Goal: Check status

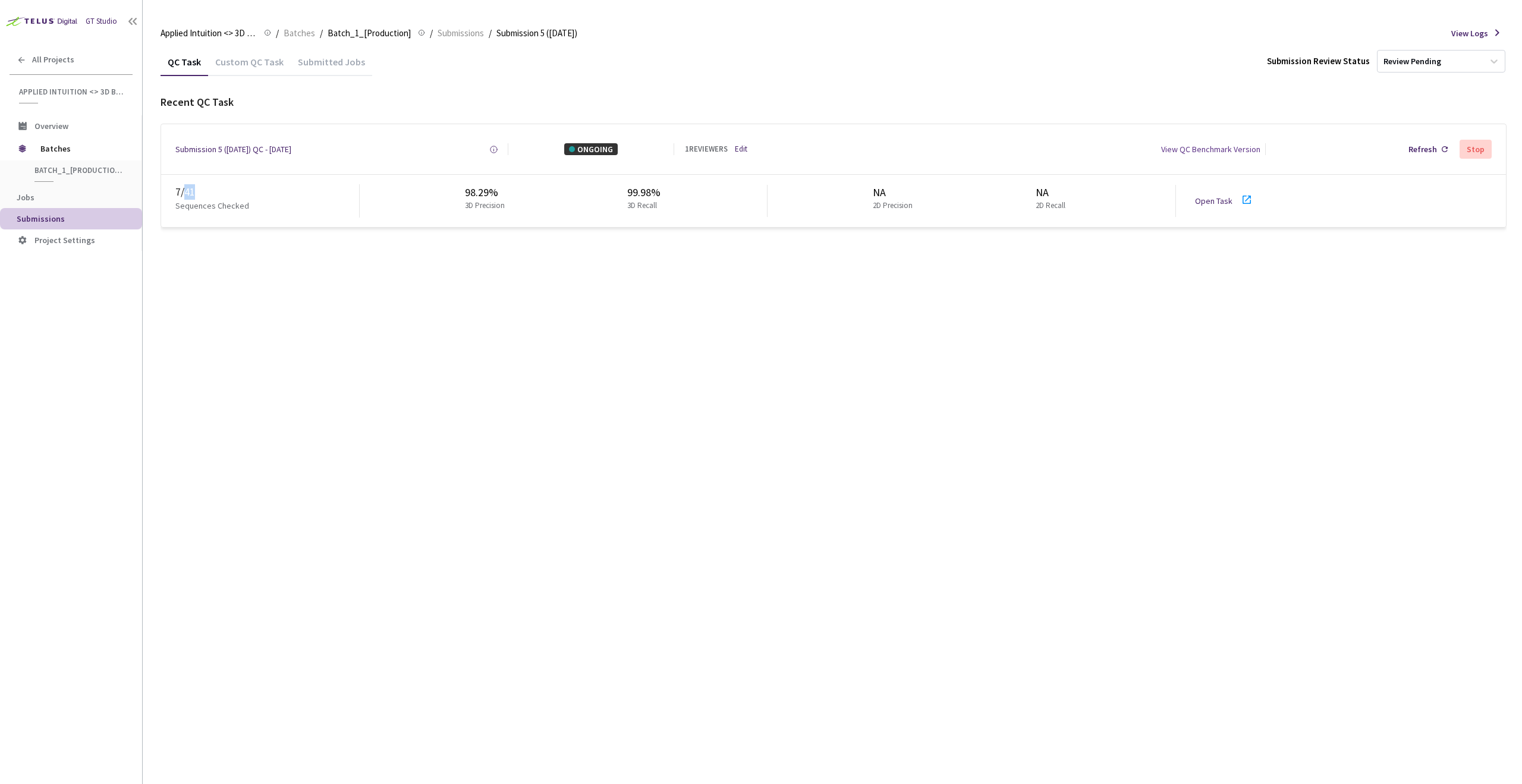
drag, startPoint x: 186, startPoint y: 196, endPoint x: 199, endPoint y: 198, distance: 13.2
click at [199, 198] on div "7 / 41" at bounding box center [267, 192] width 184 height 16
click at [218, 285] on div "QC Task Custom QC Task Submitted Jobs Submission Review Status Review Pending R…" at bounding box center [834, 415] width 1347 height 736
drag, startPoint x: 188, startPoint y: 195, endPoint x: 211, endPoint y: 196, distance: 23.0
click at [211, 196] on div "7 / 41" at bounding box center [267, 192] width 184 height 16
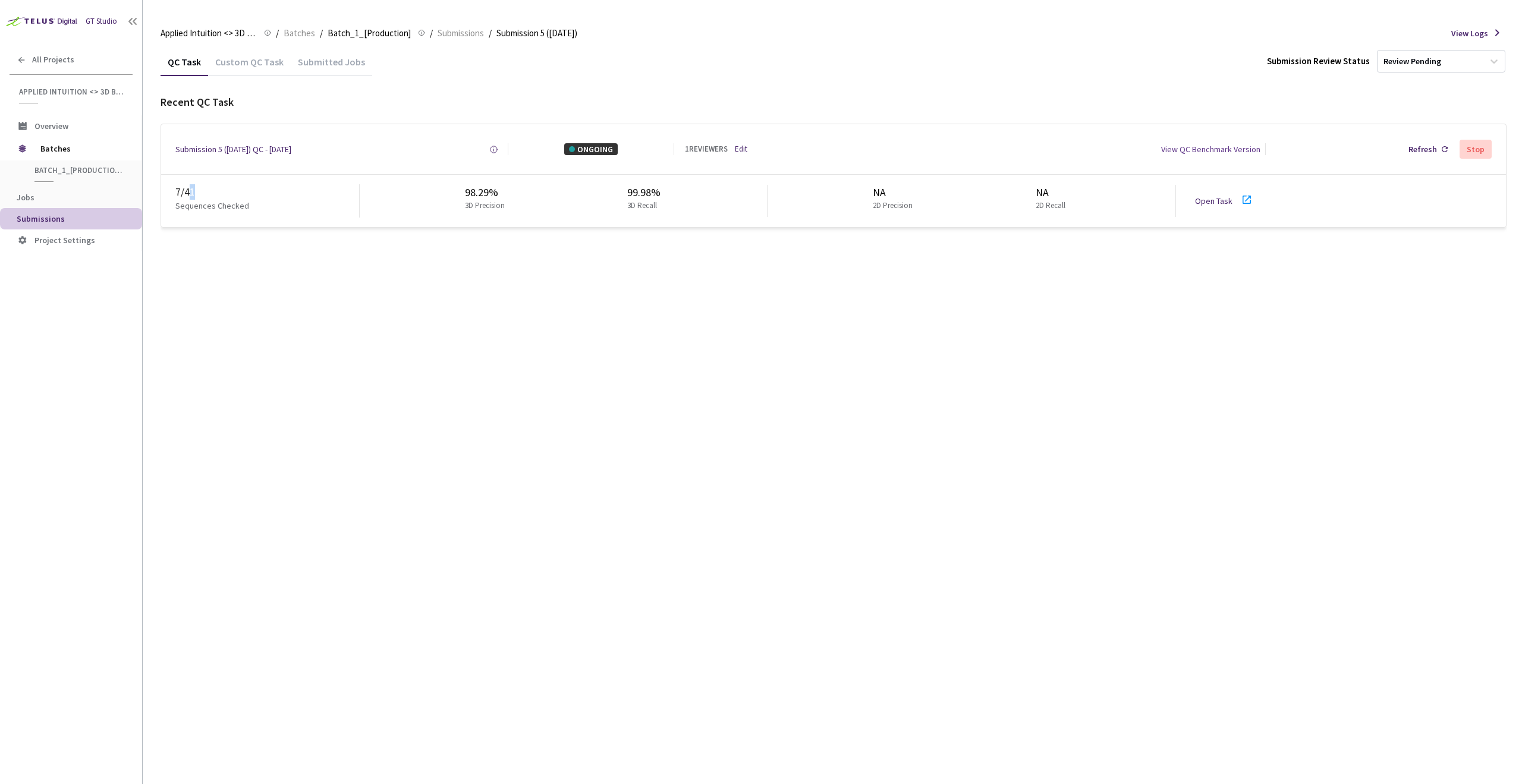
click at [201, 191] on div "7 / 41" at bounding box center [267, 192] width 184 height 16
drag, startPoint x: 189, startPoint y: 194, endPoint x: 199, endPoint y: 194, distance: 10.0
click at [199, 194] on div "7 / 41" at bounding box center [267, 192] width 184 height 16
drag, startPoint x: 186, startPoint y: 191, endPoint x: 202, endPoint y: 190, distance: 16.0
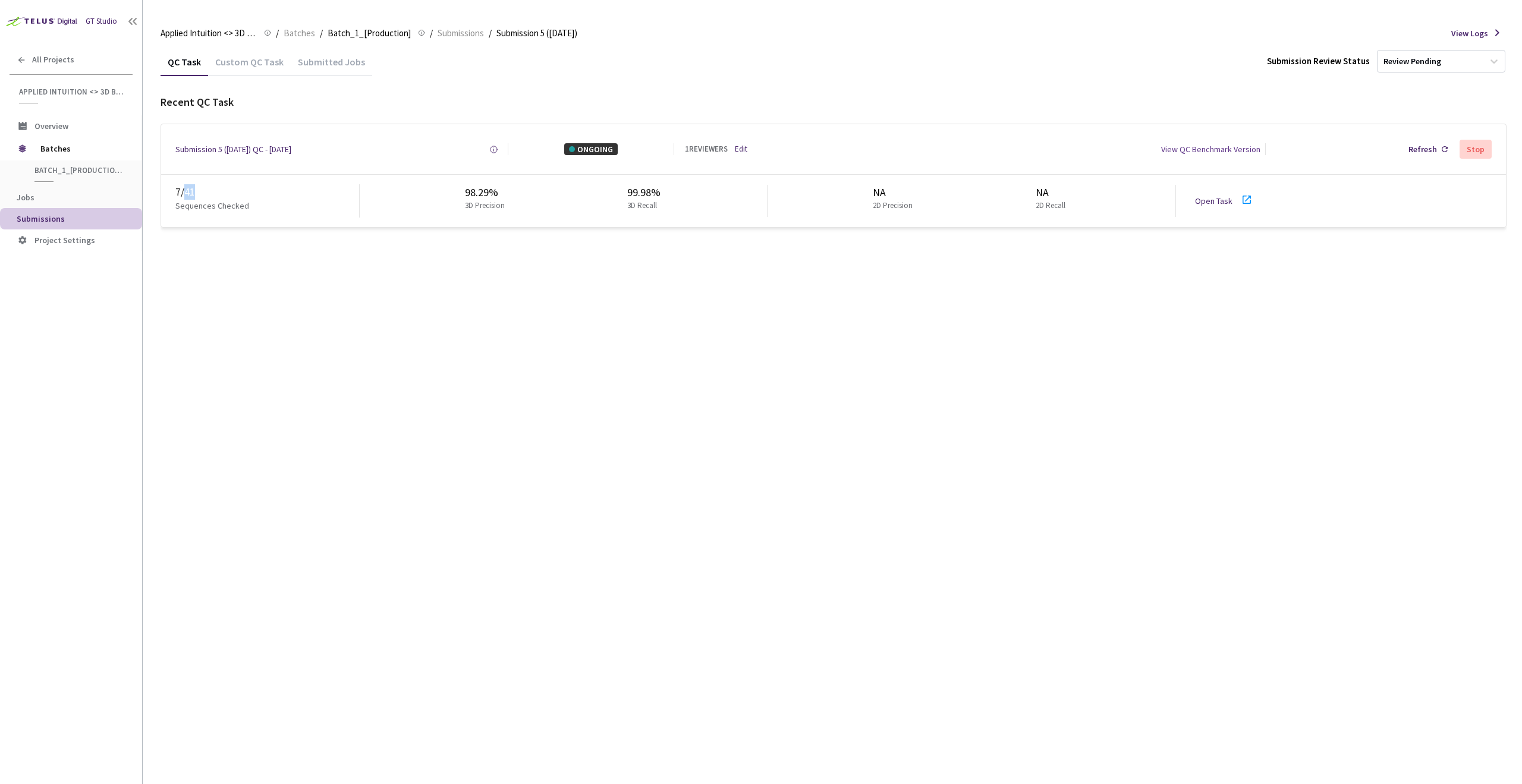
click at [202, 190] on div "7 / 41" at bounding box center [267, 192] width 184 height 16
click at [200, 196] on div "7 / 41" at bounding box center [267, 192] width 184 height 16
click at [643, 211] on p "3D Recall" at bounding box center [642, 206] width 30 height 12
